Goal: Task Accomplishment & Management: Complete application form

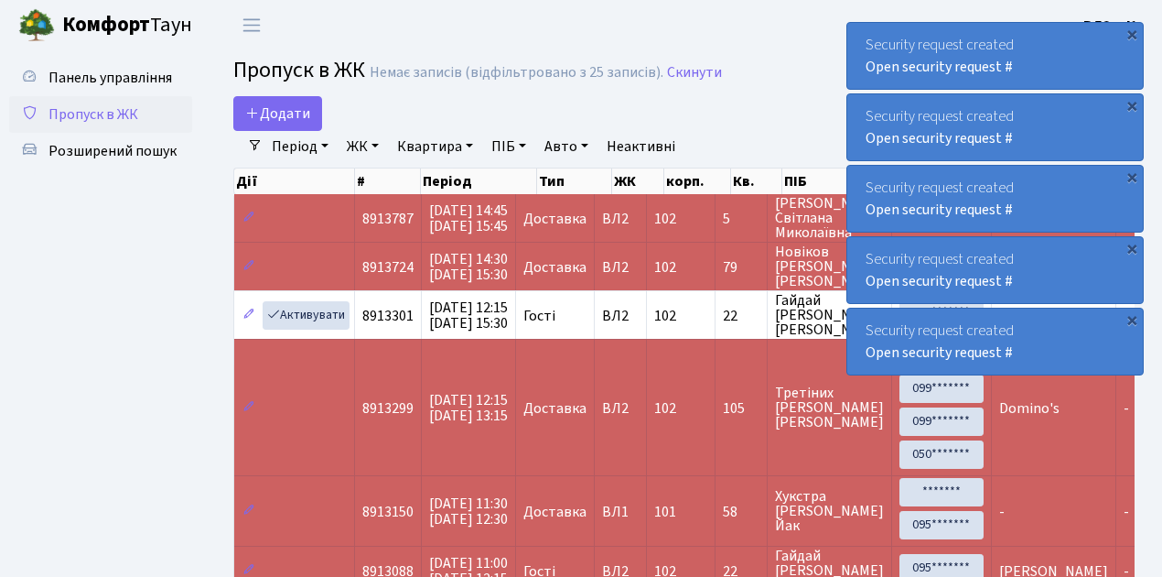
select select "25"
click at [179, 341] on ul "Панель управління Пропуск в ЖК Розширений пошук" at bounding box center [100, 504] width 183 height 891
click at [96, 114] on span "Пропуск в ЖК" at bounding box center [94, 114] width 90 height 20
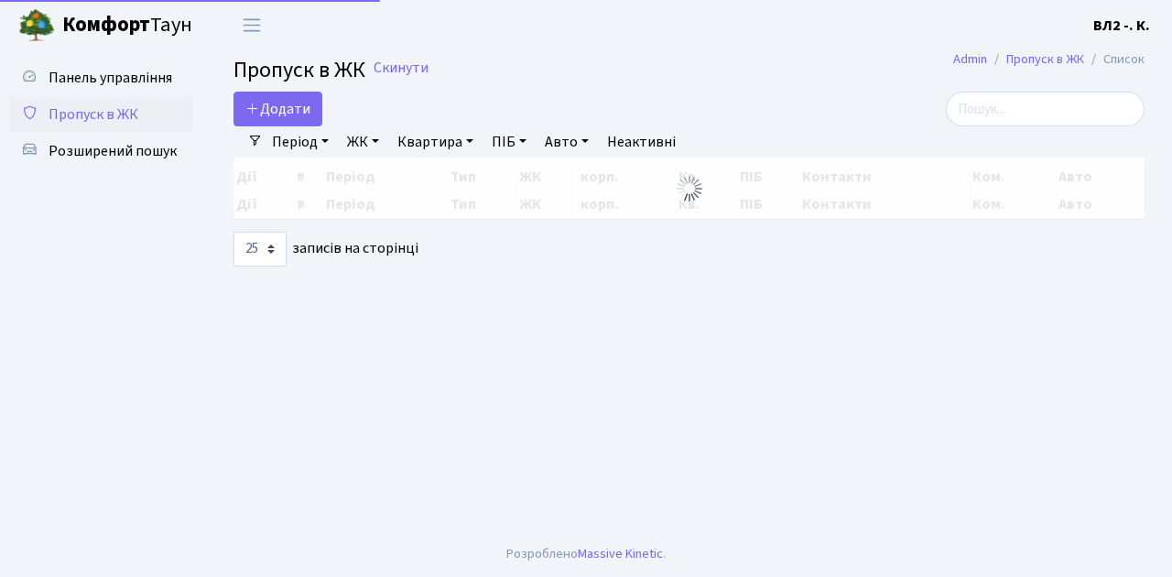
select select "25"
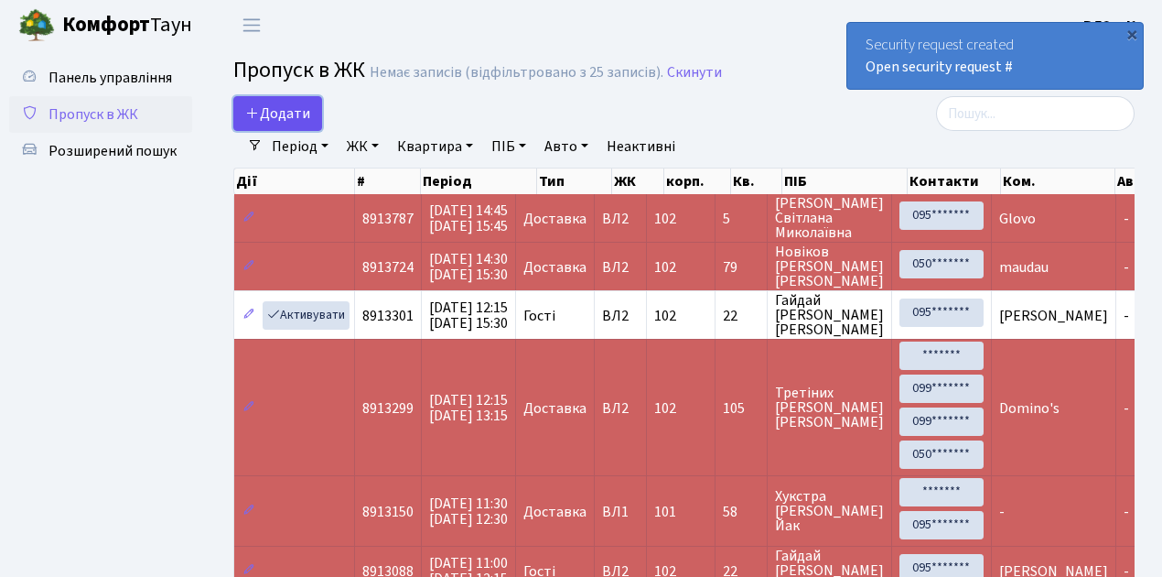
click at [286, 104] on span "Додати" at bounding box center [277, 113] width 65 height 20
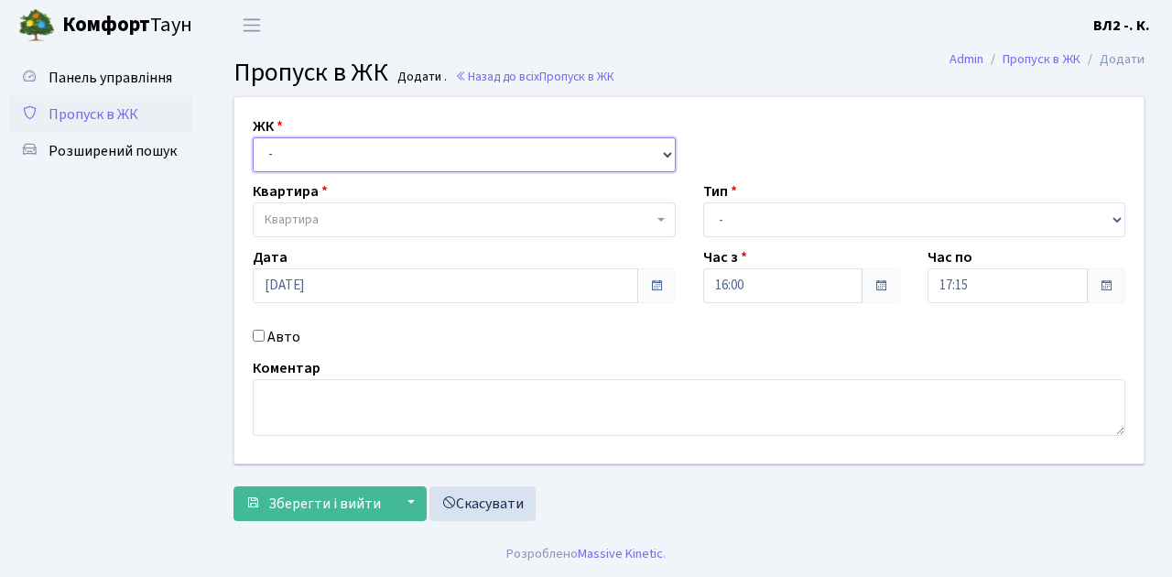
click at [302, 146] on select "- [STREET_ADDRESS][PERSON_NAME]" at bounding box center [464, 154] width 423 height 35
select select "317"
click at [253, 137] on select "- [STREET_ADDRESS][PERSON_NAME]" at bounding box center [464, 154] width 423 height 35
select select
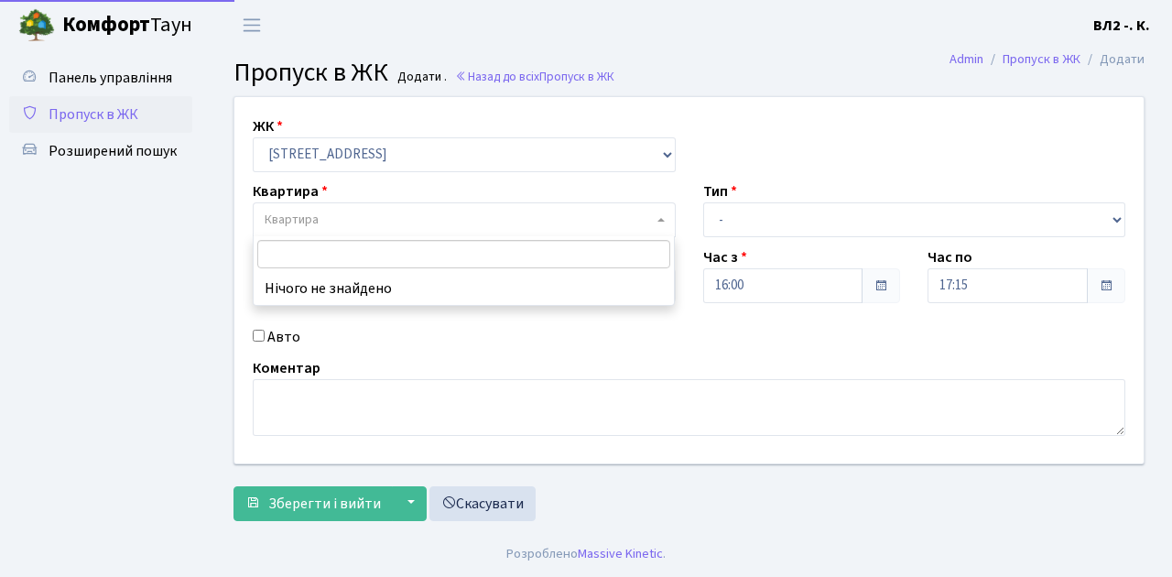
click at [388, 219] on span "Квартира" at bounding box center [459, 220] width 388 height 18
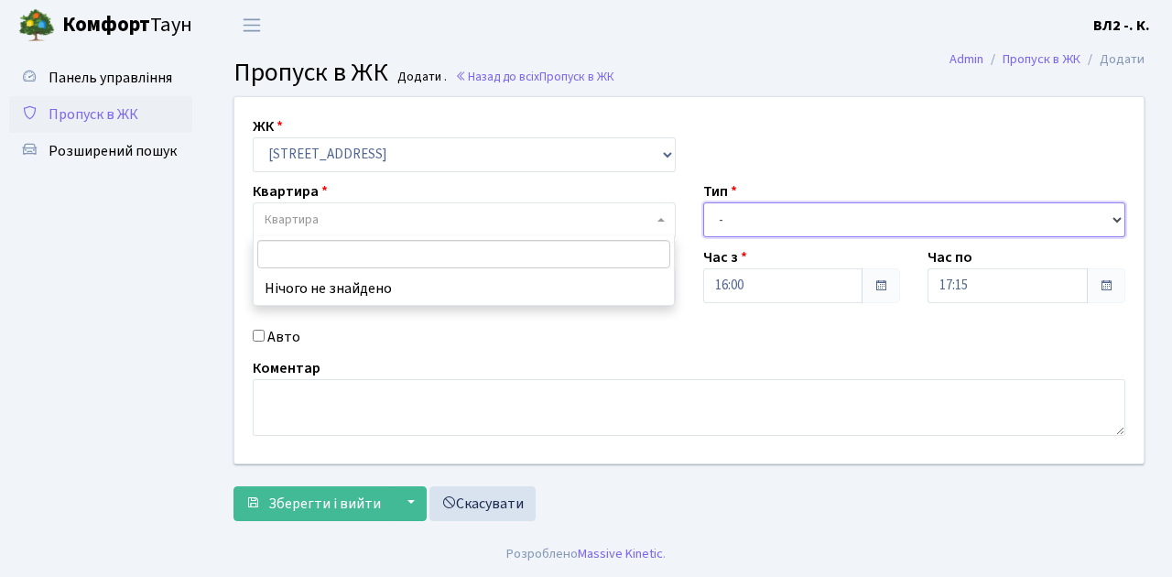
click at [730, 215] on select "- Доставка Таксі Гості Сервіс" at bounding box center [914, 219] width 423 height 35
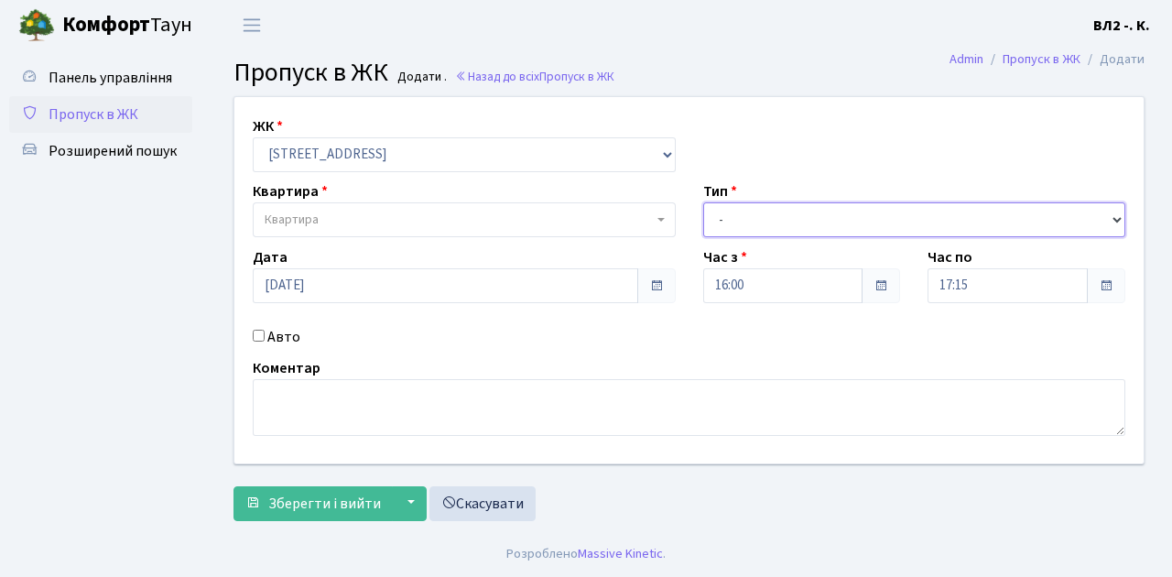
select select "3"
click at [703, 202] on select "- Доставка Таксі Гості Сервіс" at bounding box center [914, 219] width 423 height 35
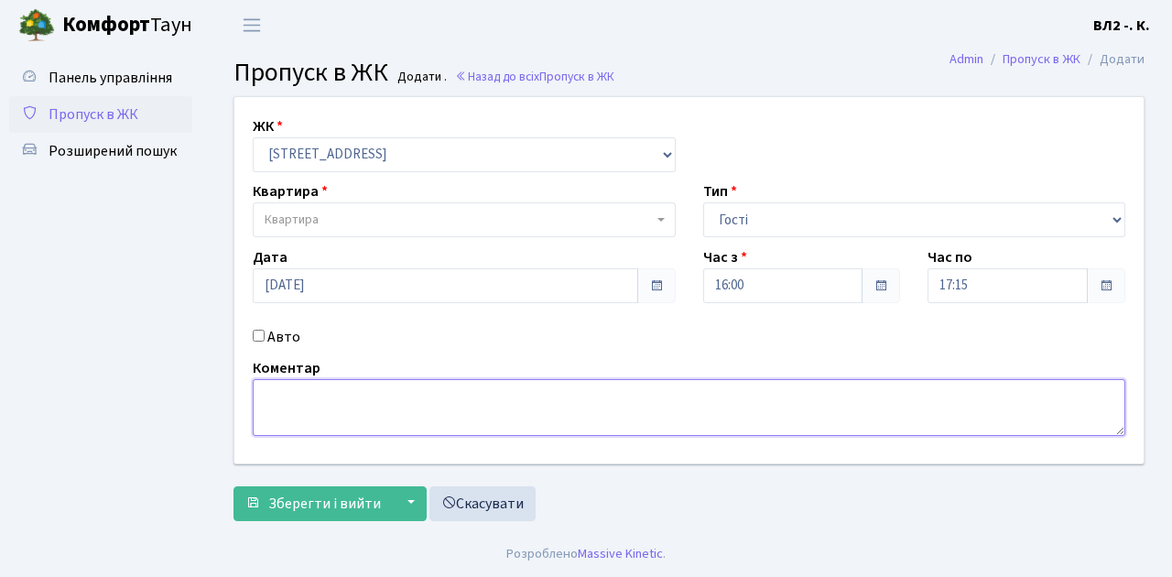
click at [299, 409] on textarea at bounding box center [689, 407] width 872 height 57
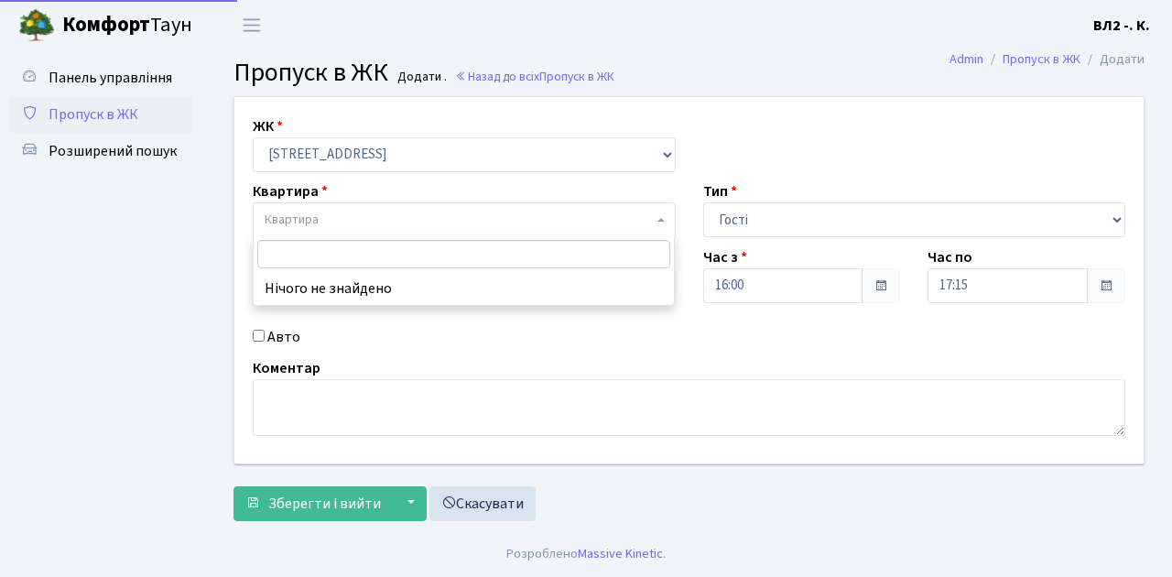
click at [318, 218] on span "Квартира" at bounding box center [459, 220] width 388 height 18
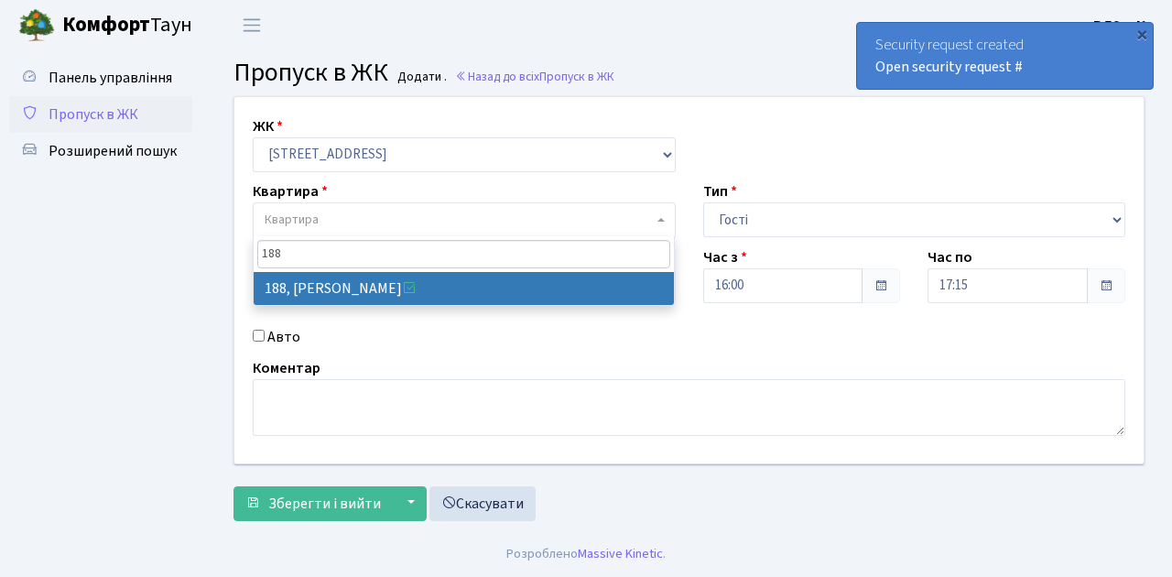
type input "188"
select select "40000"
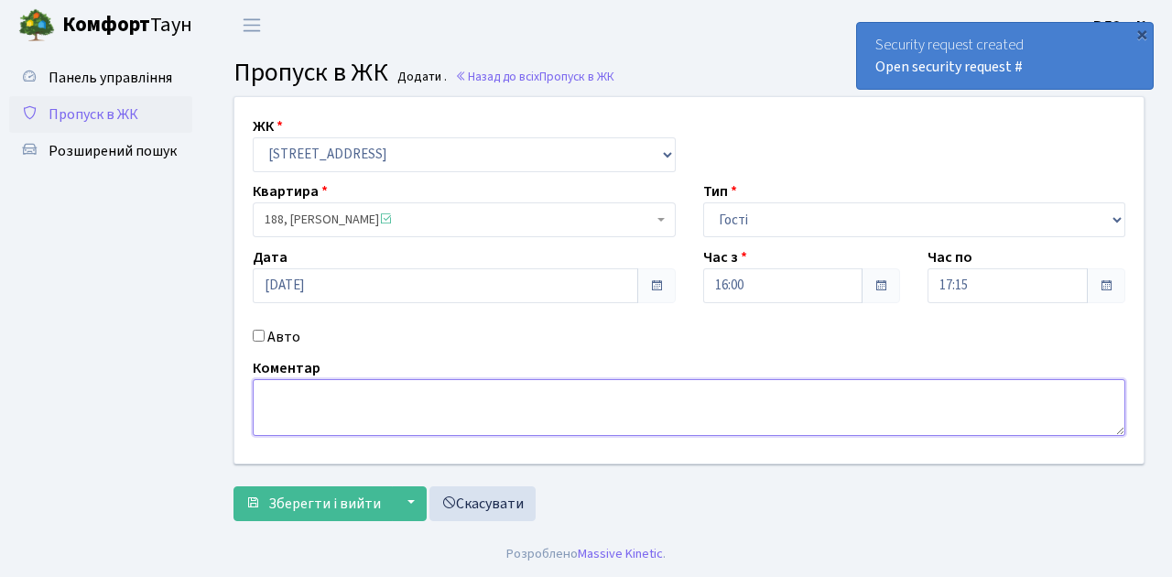
click at [351, 405] on textarea at bounding box center [689, 407] width 872 height 57
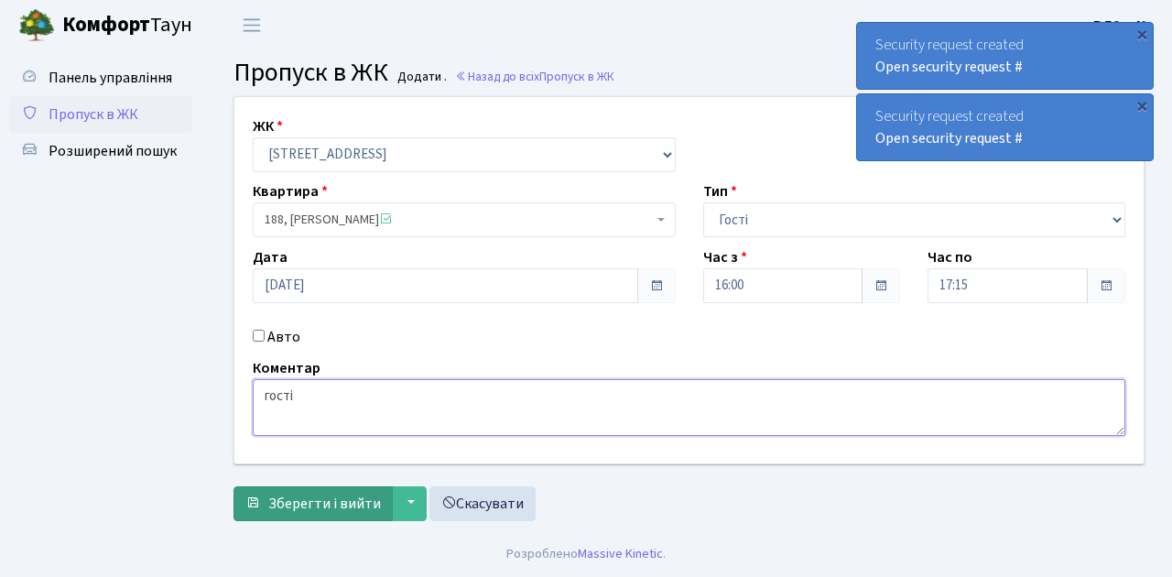
type textarea "гості"
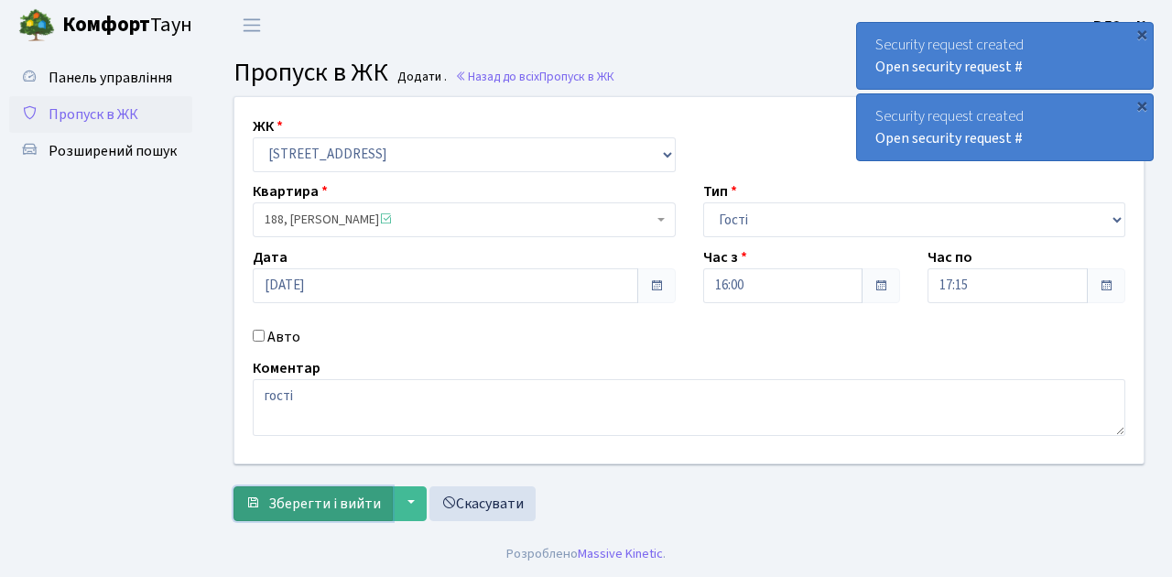
click at [344, 502] on span "Зберегти і вийти" at bounding box center [324, 503] width 113 height 20
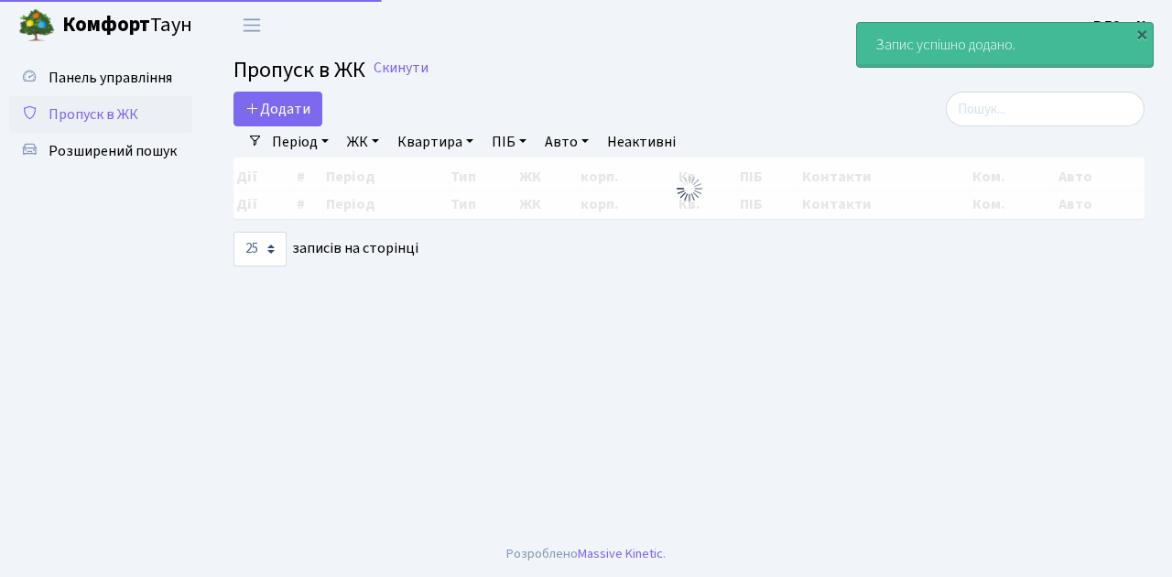
select select "25"
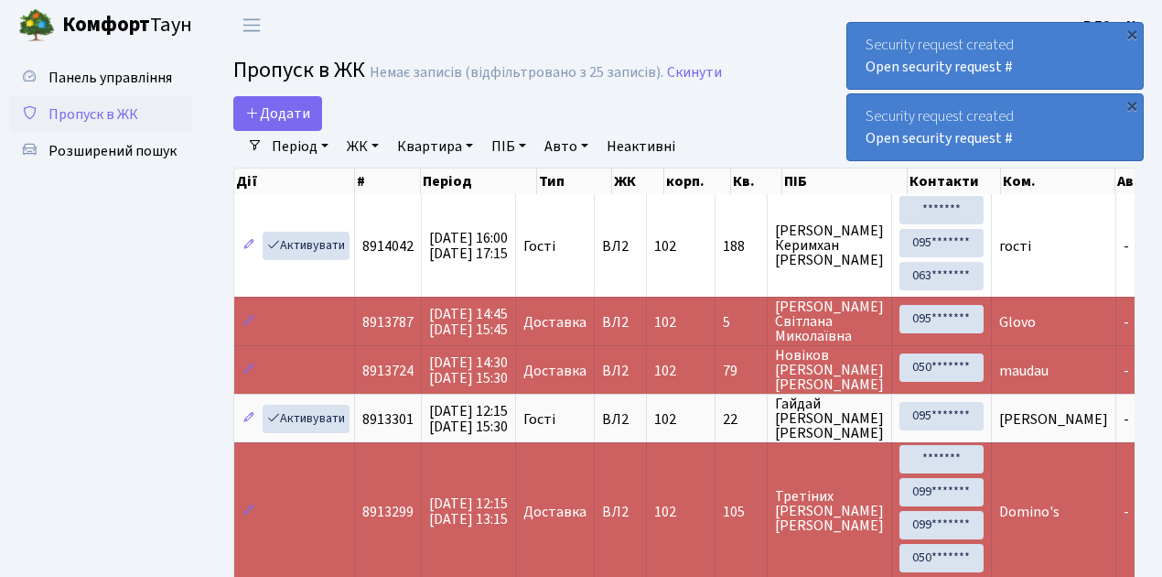
click at [79, 115] on span "Пропуск в ЖК" at bounding box center [94, 114] width 90 height 20
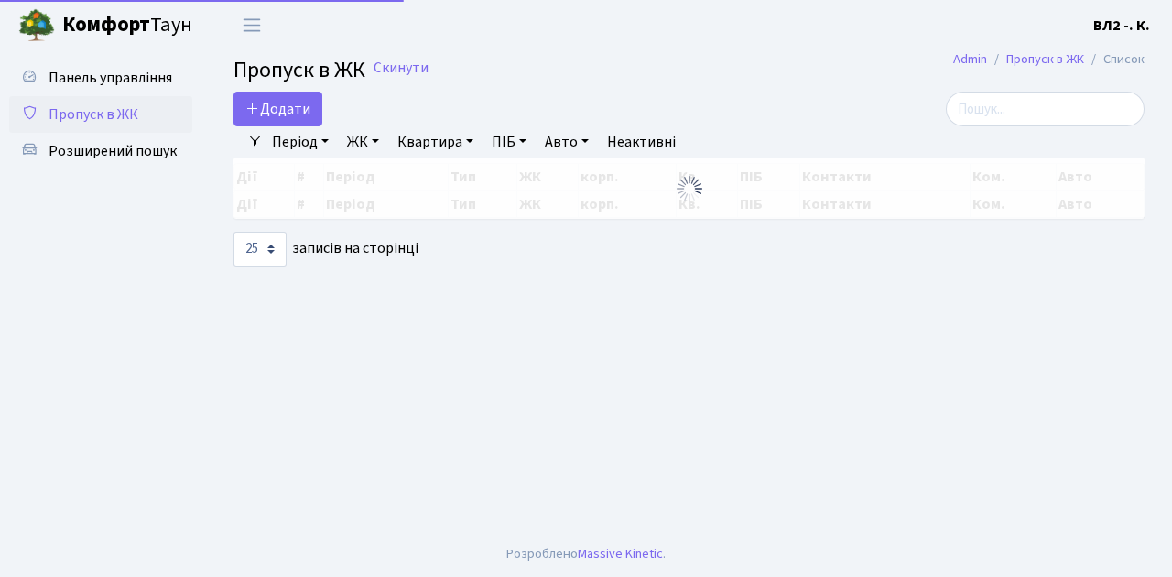
select select "25"
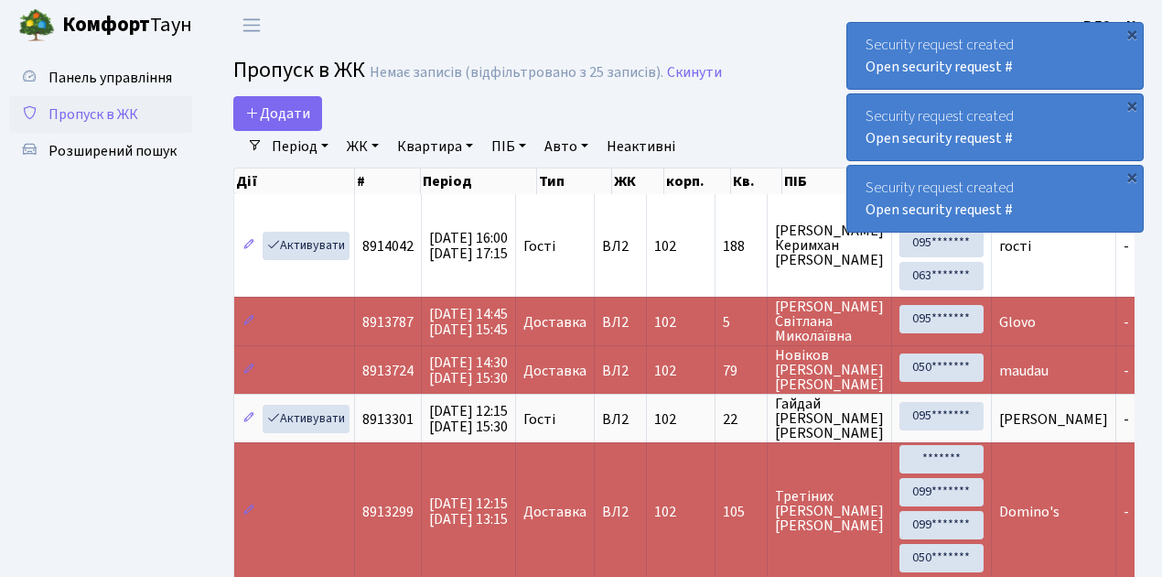
click at [114, 114] on span "Пропуск в ЖК" at bounding box center [94, 114] width 90 height 20
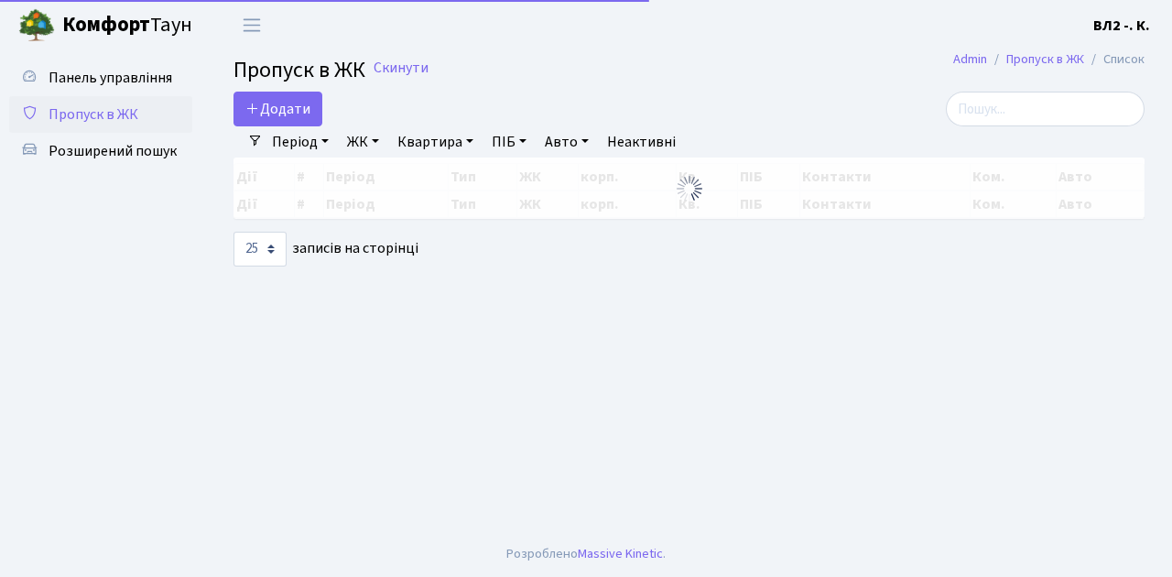
select select "25"
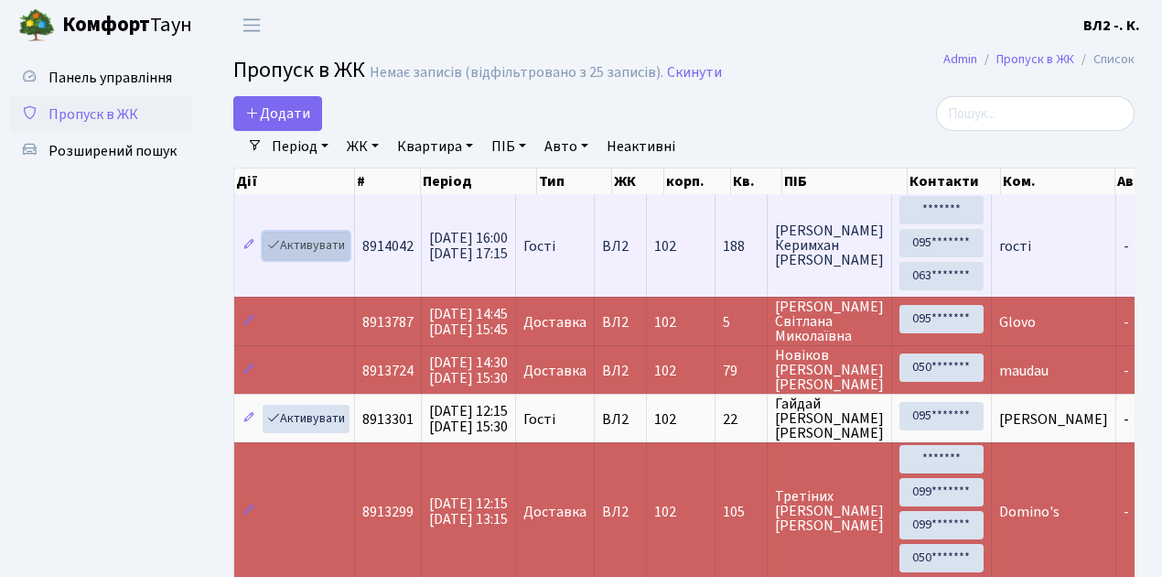
click at [306, 247] on link "Активувати" at bounding box center [306, 246] width 87 height 28
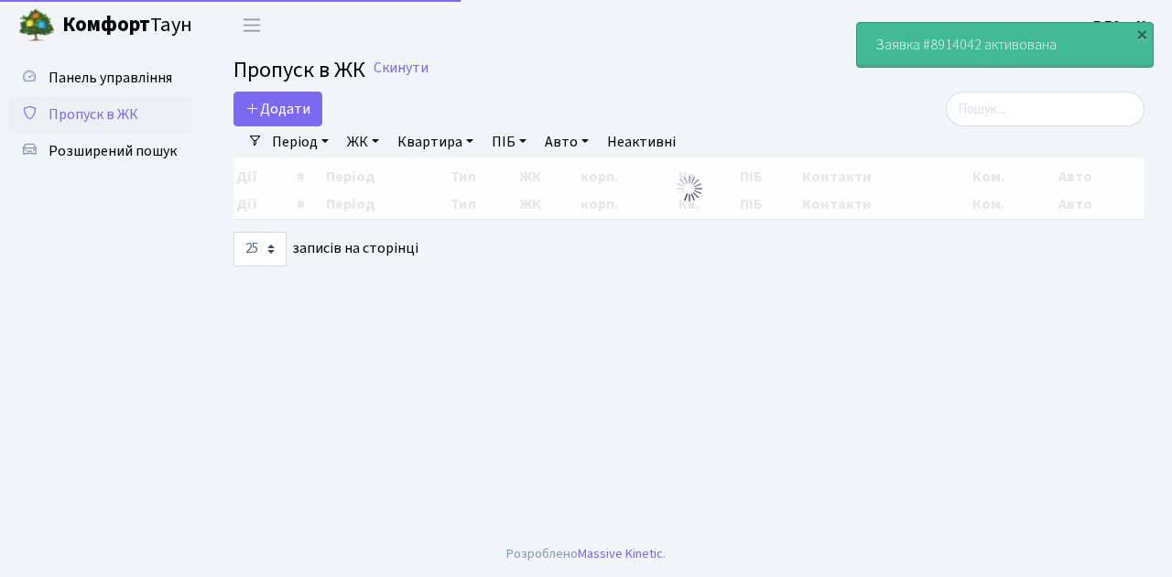
select select "25"
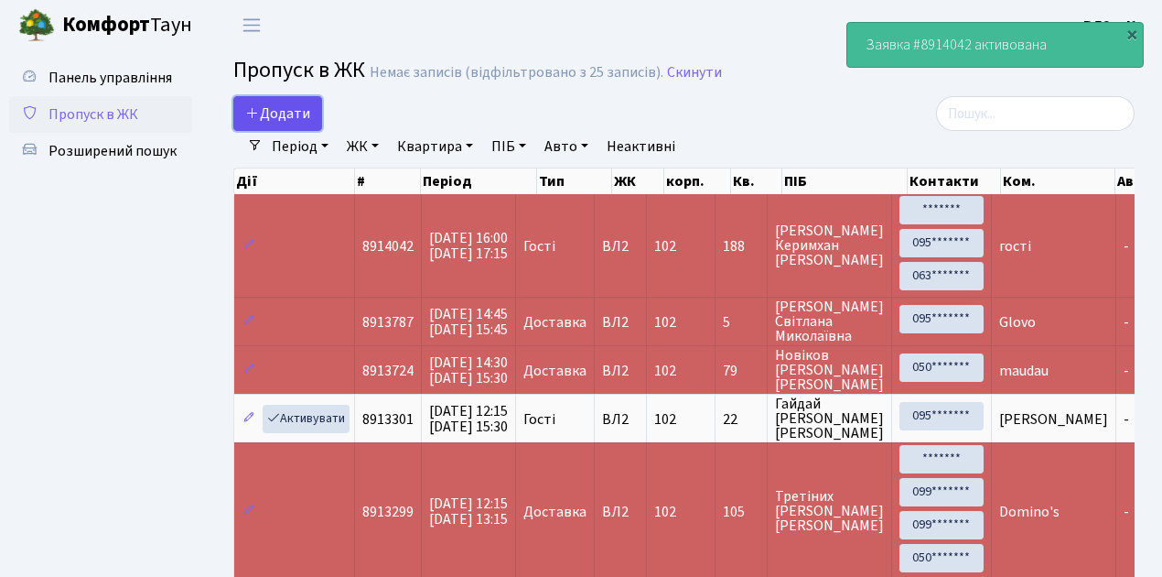
click at [280, 116] on span "Додати" at bounding box center [277, 113] width 65 height 20
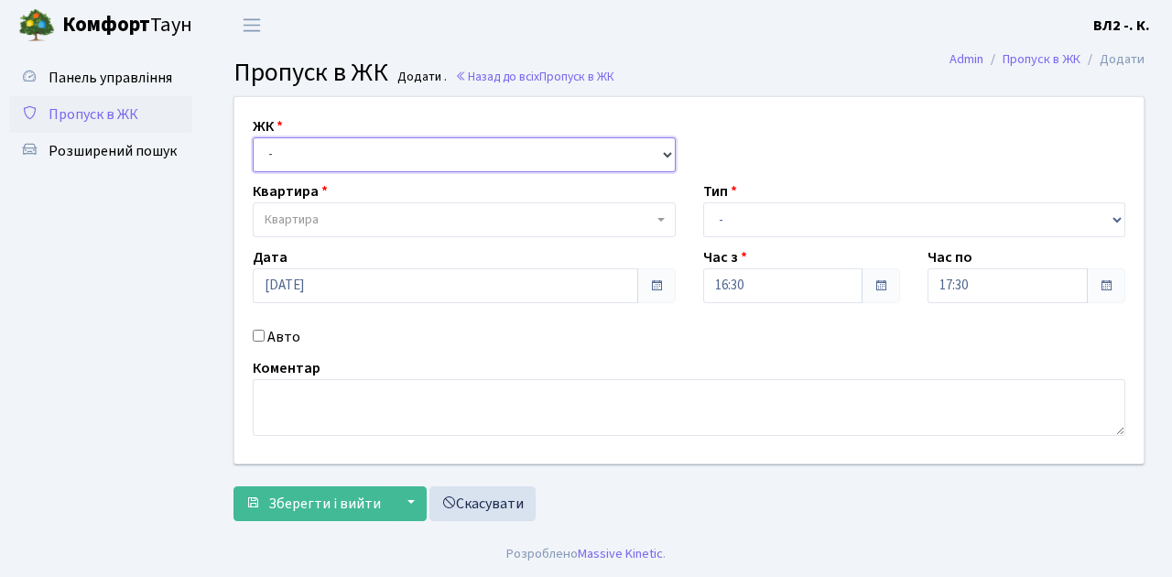
click at [297, 157] on select "- [STREET_ADDRESS][PERSON_NAME]" at bounding box center [464, 154] width 423 height 35
select select "317"
click at [253, 137] on select "- ВЛ1, Ужгородський пров., 4/1 ВЛ2, Голосіївський просп., 76 ВЛ3, пр.Голосіївсь…" at bounding box center [464, 154] width 423 height 35
select select
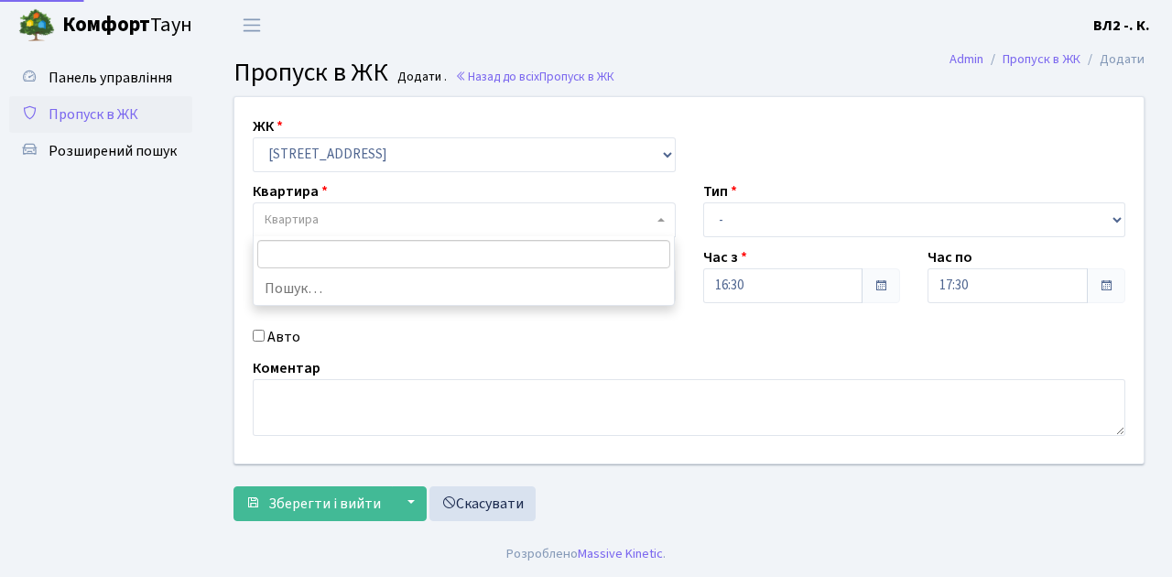
click at [416, 216] on span "Квартира" at bounding box center [459, 220] width 388 height 18
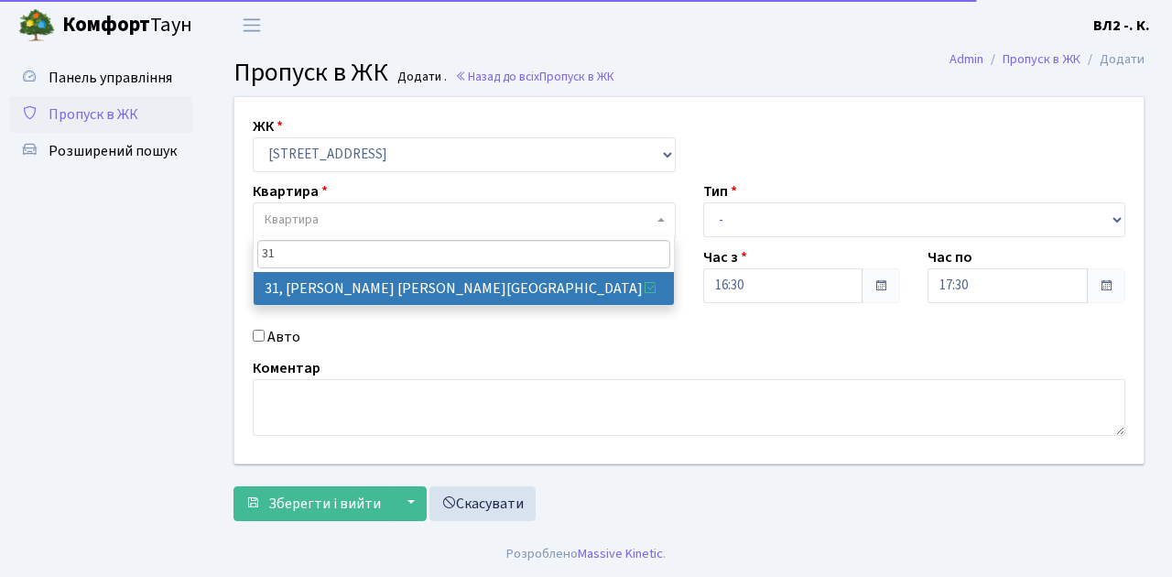
type input "31"
select select "38032"
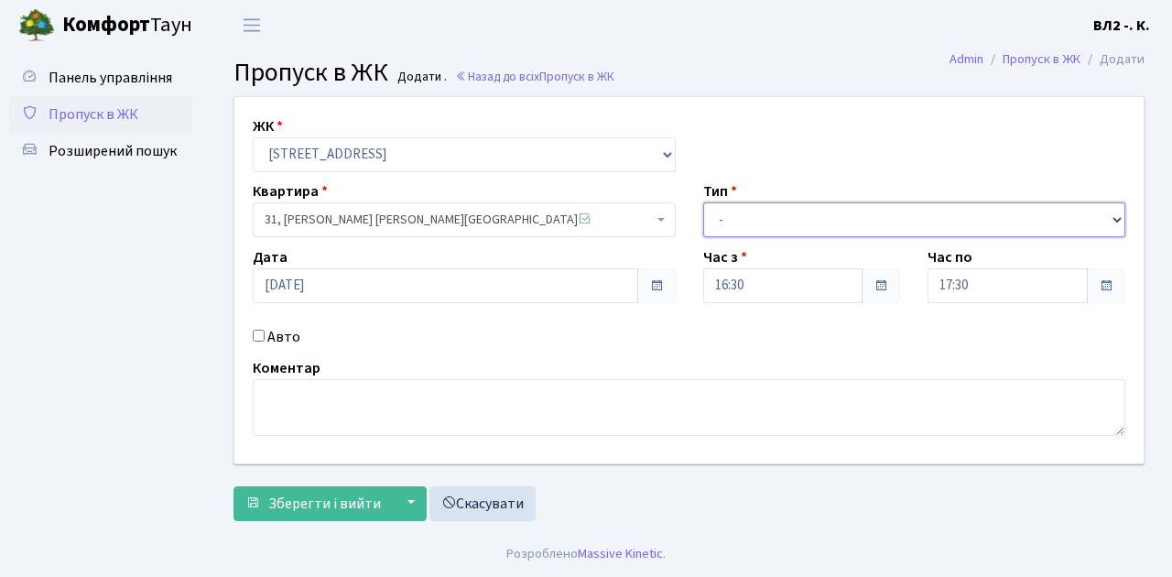
click at [743, 223] on select "- Доставка Таксі Гості Сервіс" at bounding box center [914, 219] width 423 height 35
select select "1"
click at [703, 202] on select "- Доставка Таксі Гості Сервіс" at bounding box center [914, 219] width 423 height 35
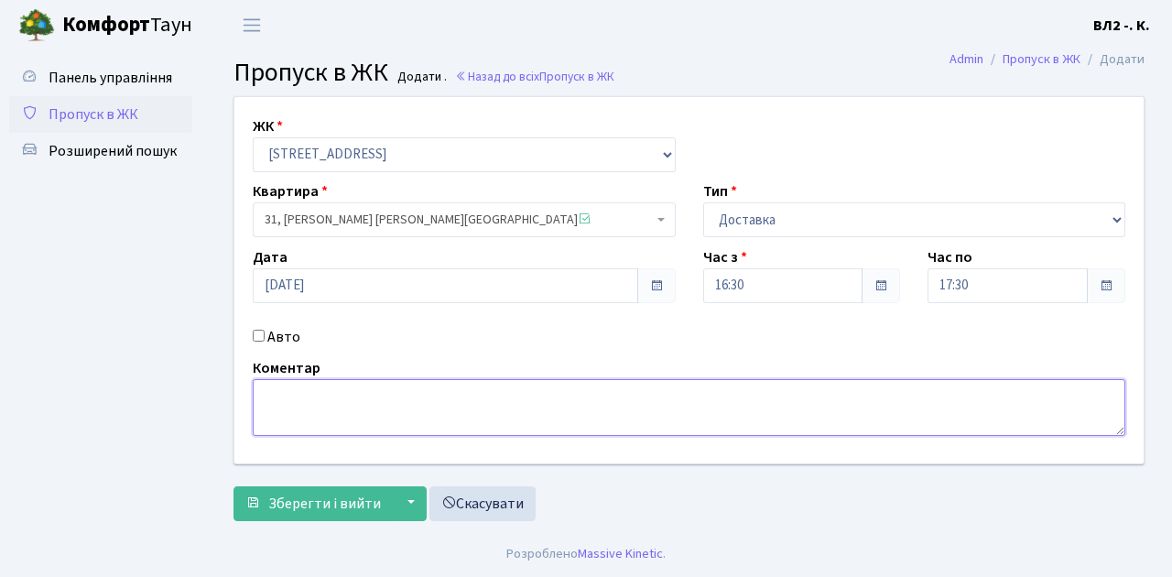
click at [308, 408] on textarea at bounding box center [689, 407] width 872 height 57
type textarea "Glovo"
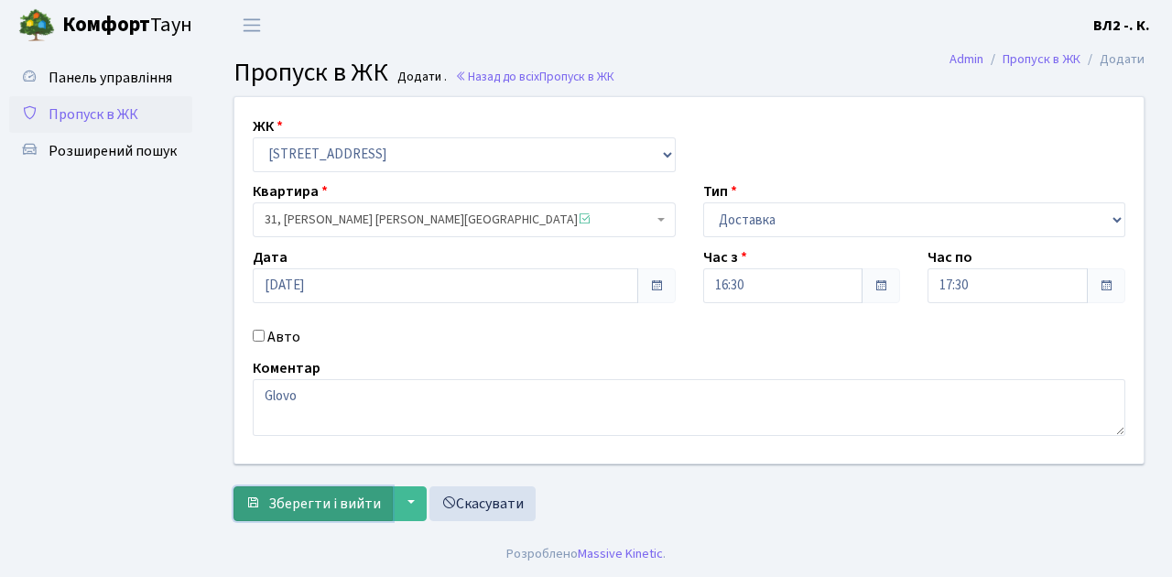
click at [338, 497] on span "Зберегти і вийти" at bounding box center [324, 503] width 113 height 20
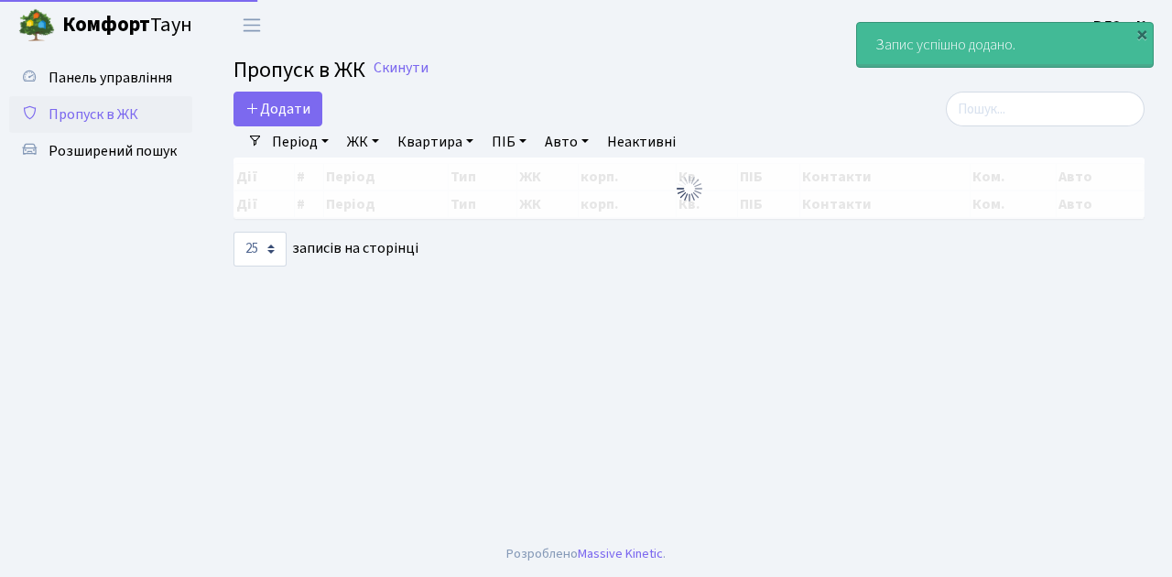
select select "25"
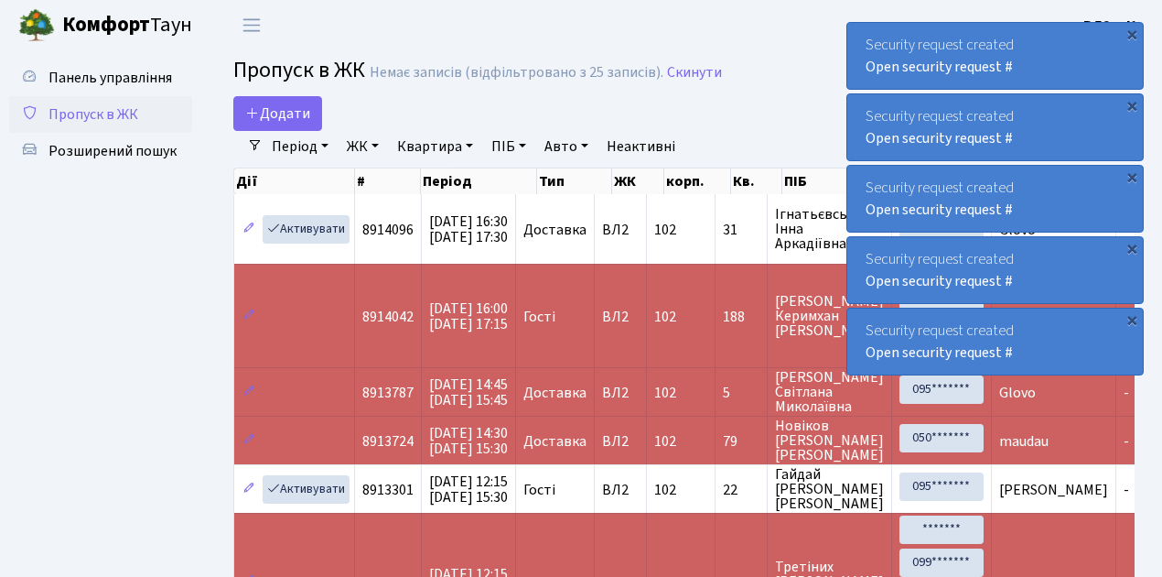
click at [98, 121] on span "Пропуск в ЖК" at bounding box center [94, 114] width 90 height 20
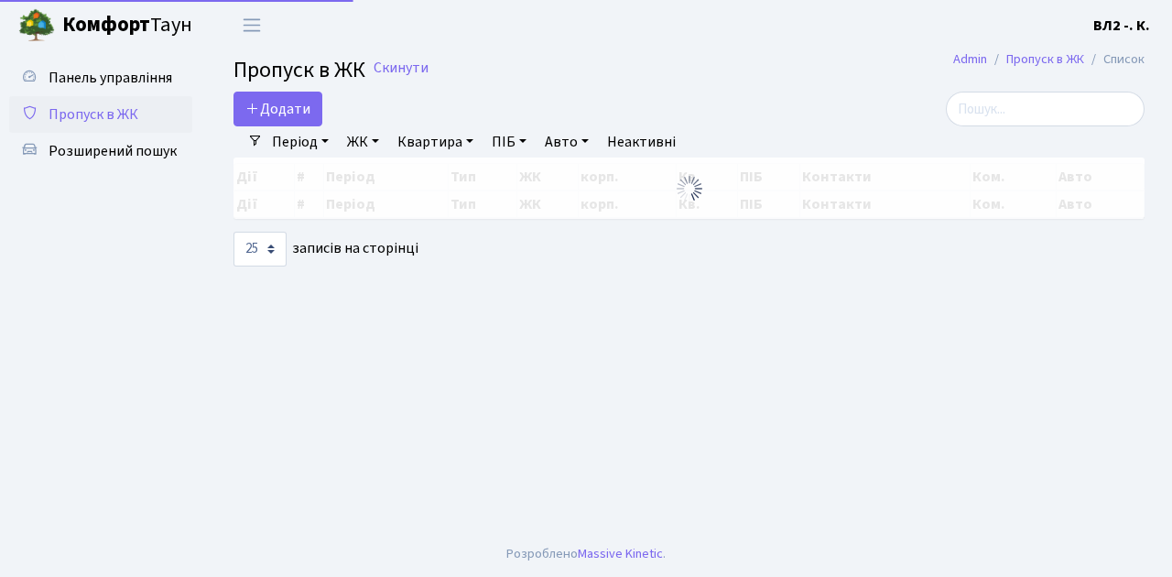
select select "25"
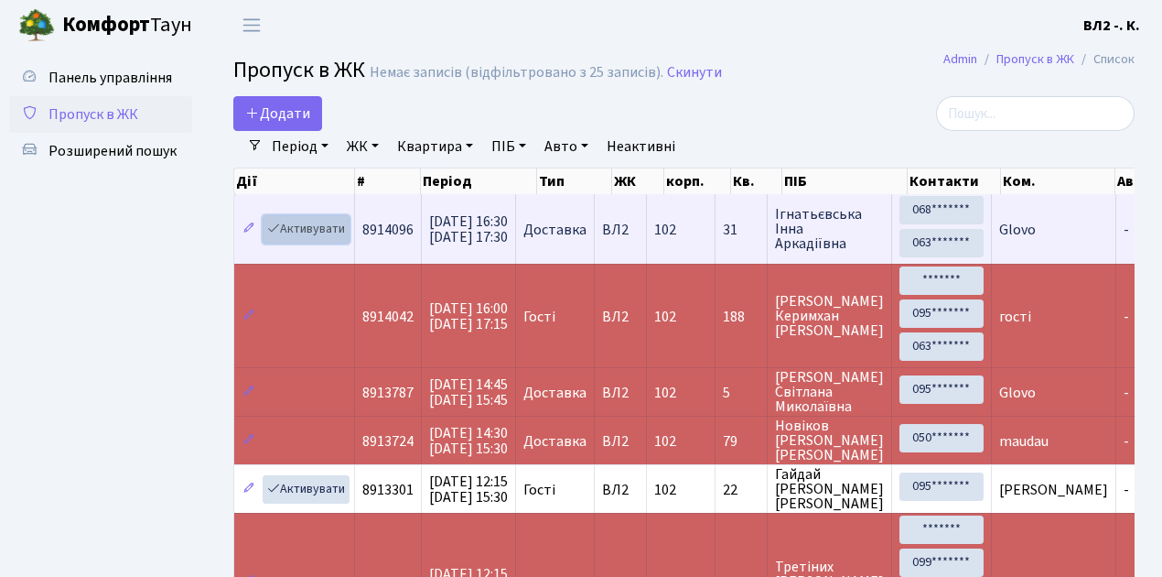
click at [325, 232] on link "Активувати" at bounding box center [306, 229] width 87 height 28
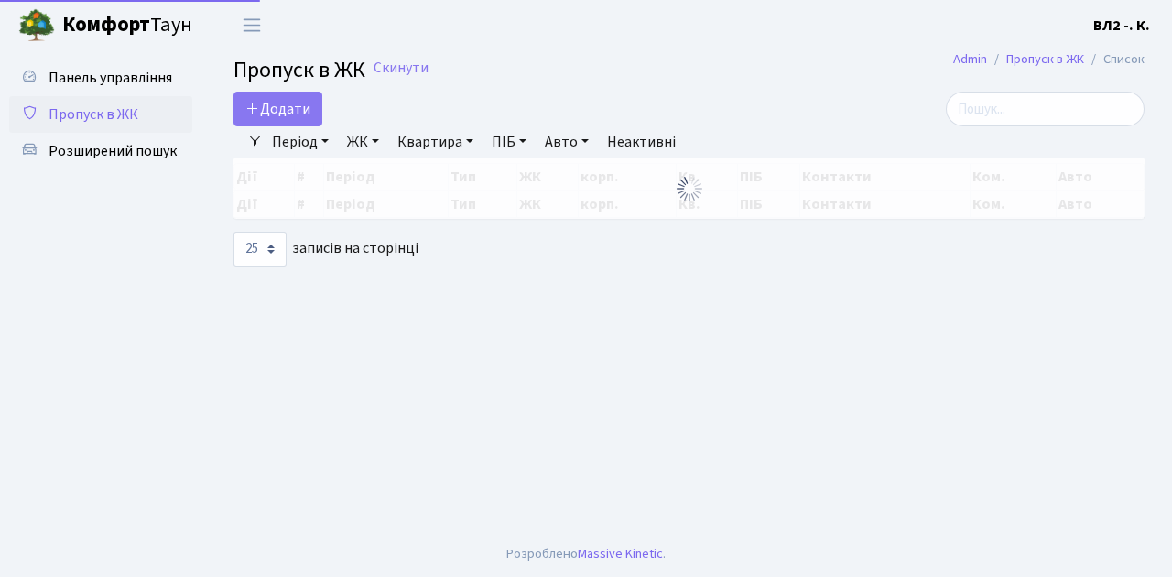
select select "25"
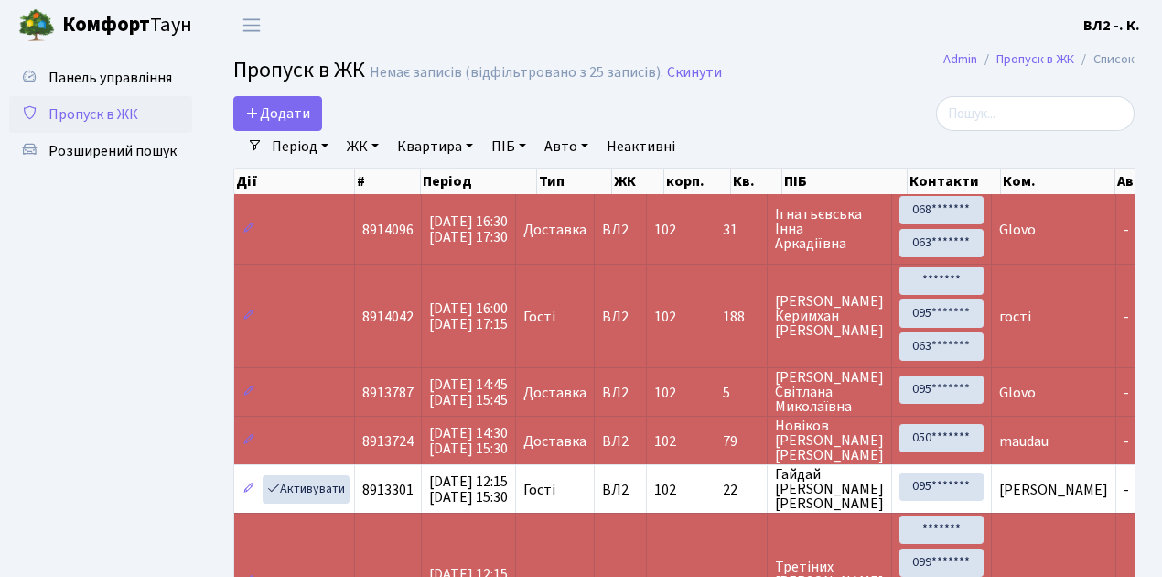
click at [114, 119] on span "Пропуск в ЖК" at bounding box center [94, 114] width 90 height 20
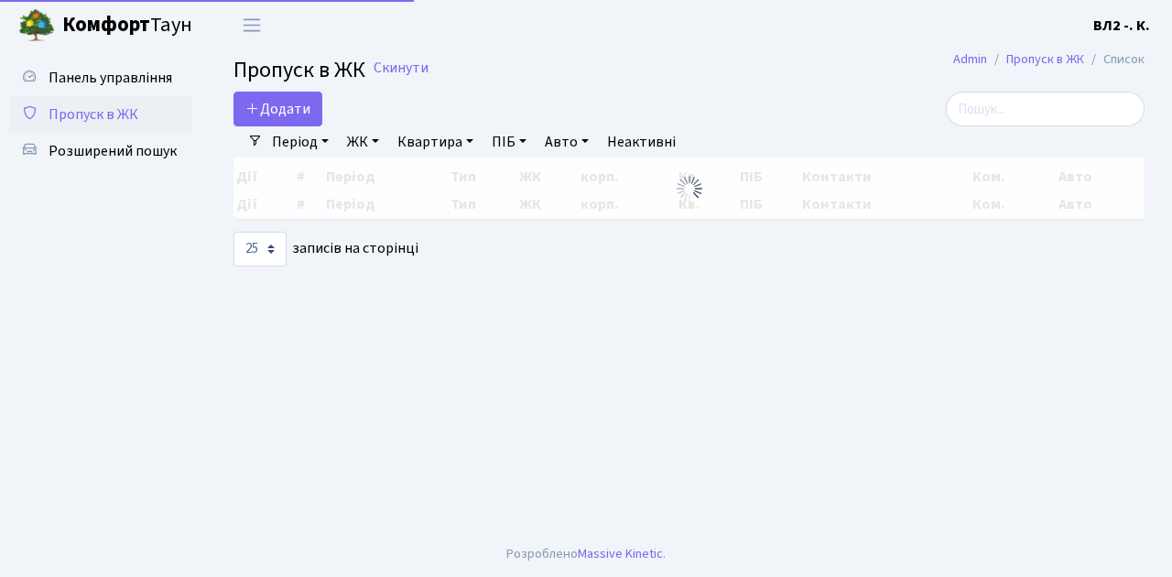
select select "25"
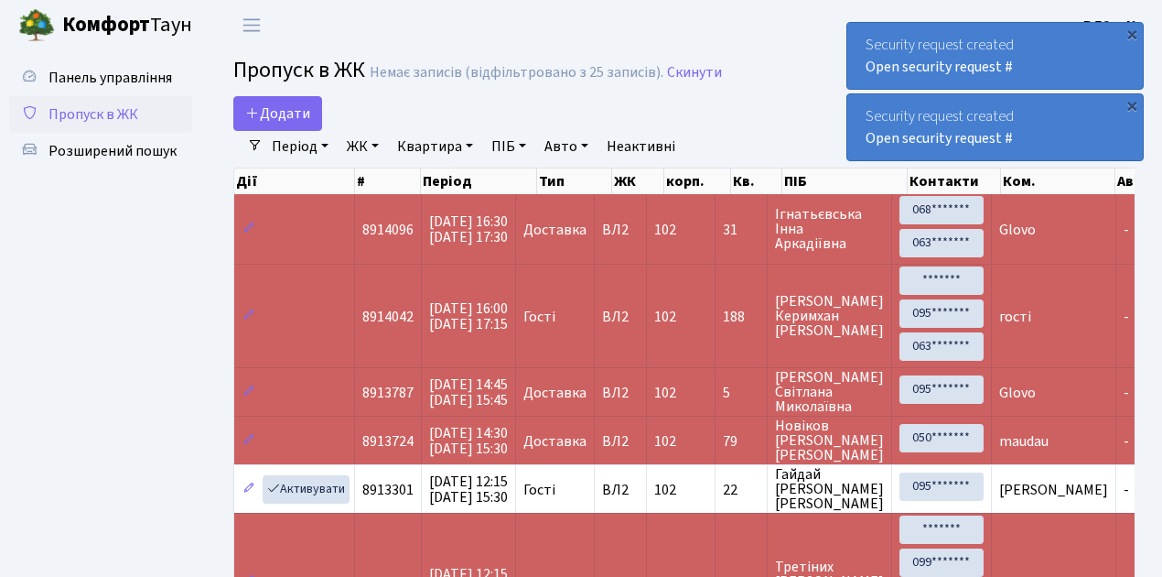
click at [90, 121] on span "Пропуск в ЖК" at bounding box center [94, 114] width 90 height 20
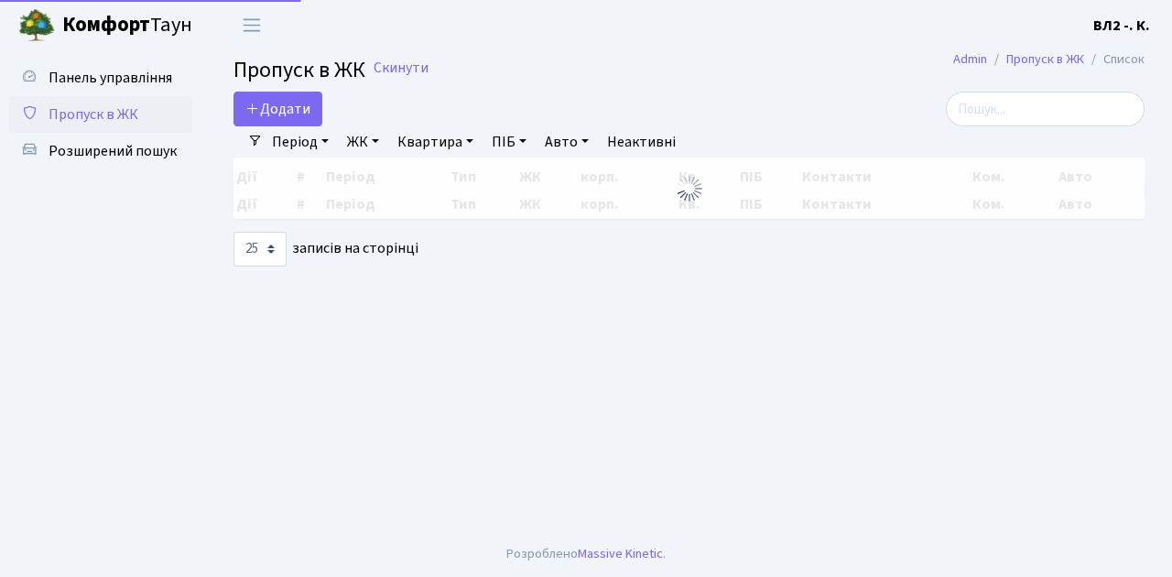
select select "25"
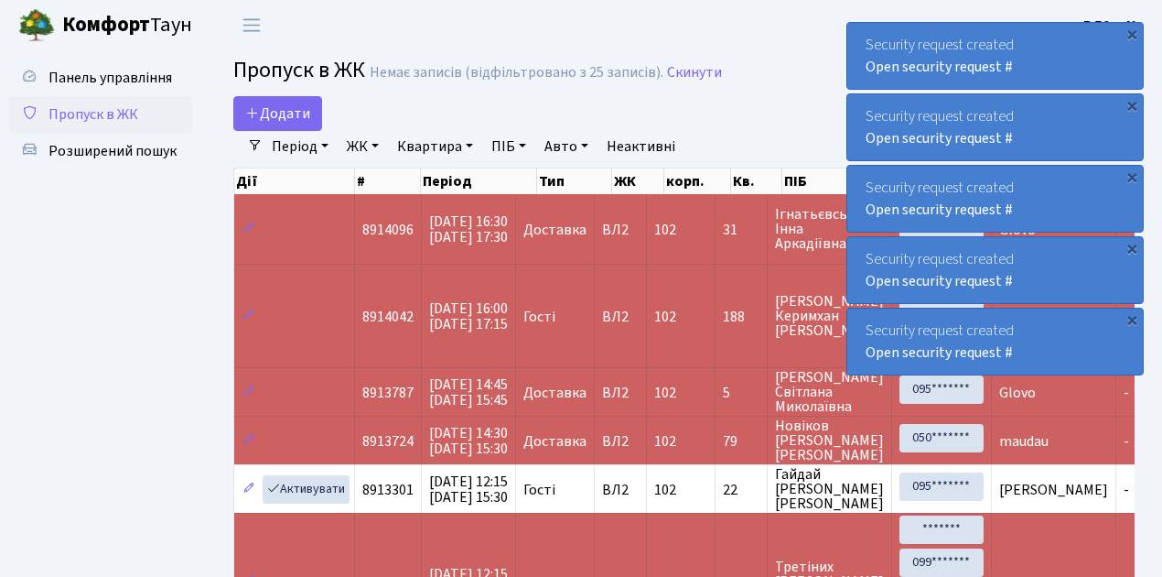
click at [88, 111] on span "Пропуск в ЖК" at bounding box center [94, 114] width 90 height 20
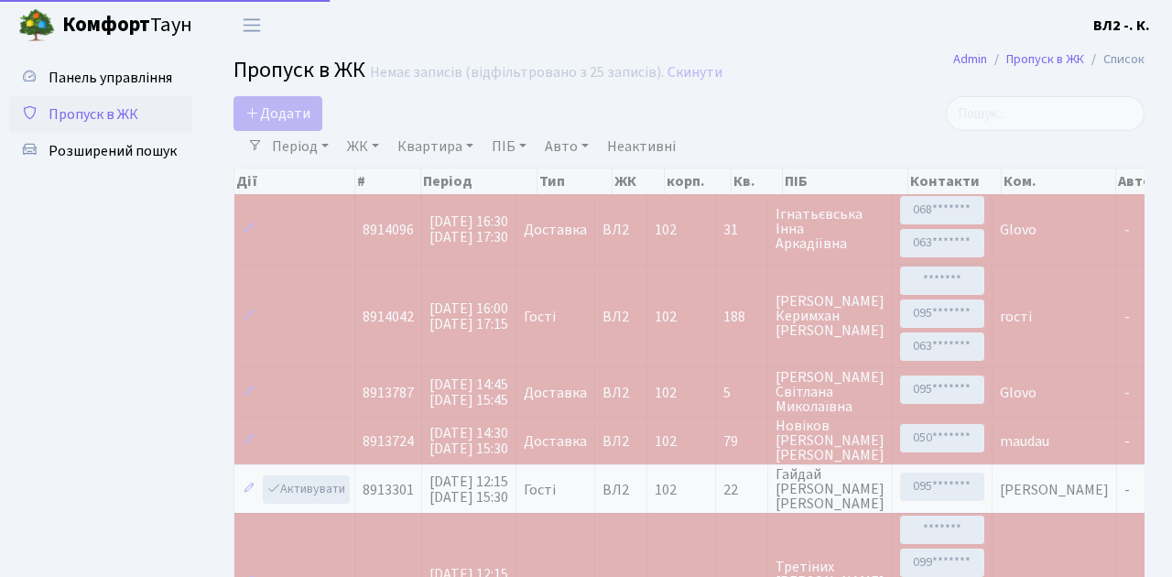
select select "25"
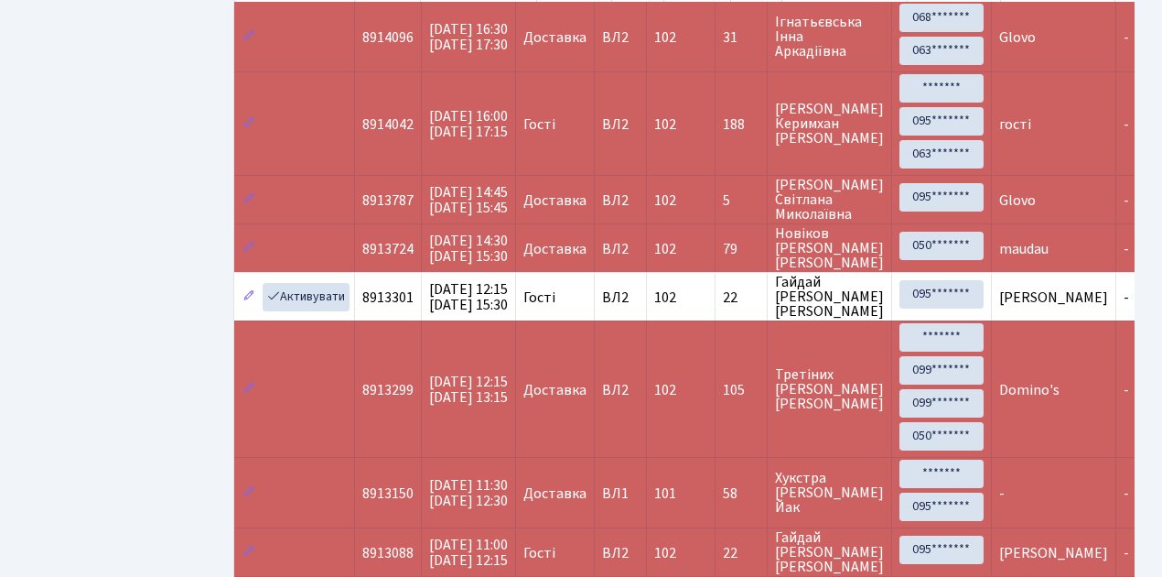
scroll to position [60, 0]
